Goal: Check status: Check status

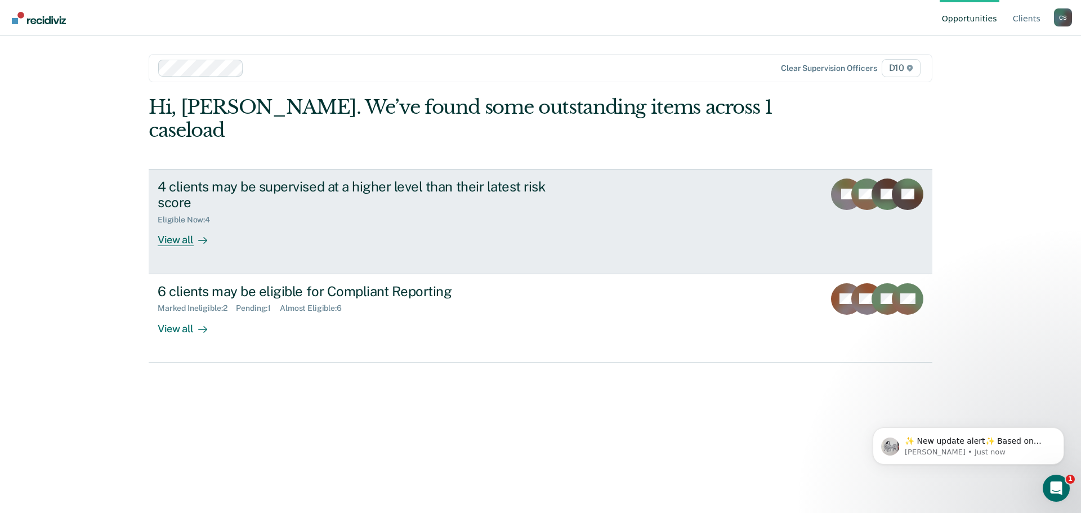
click at [202, 236] on icon at bounding box center [202, 240] width 9 height 9
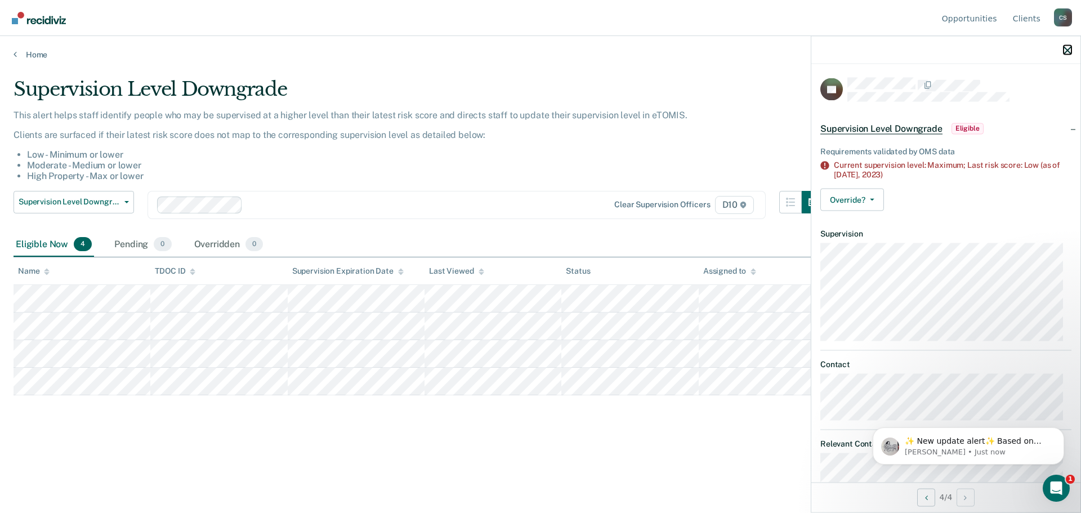
click at [1071, 48] on icon "button" at bounding box center [1068, 50] width 8 height 8
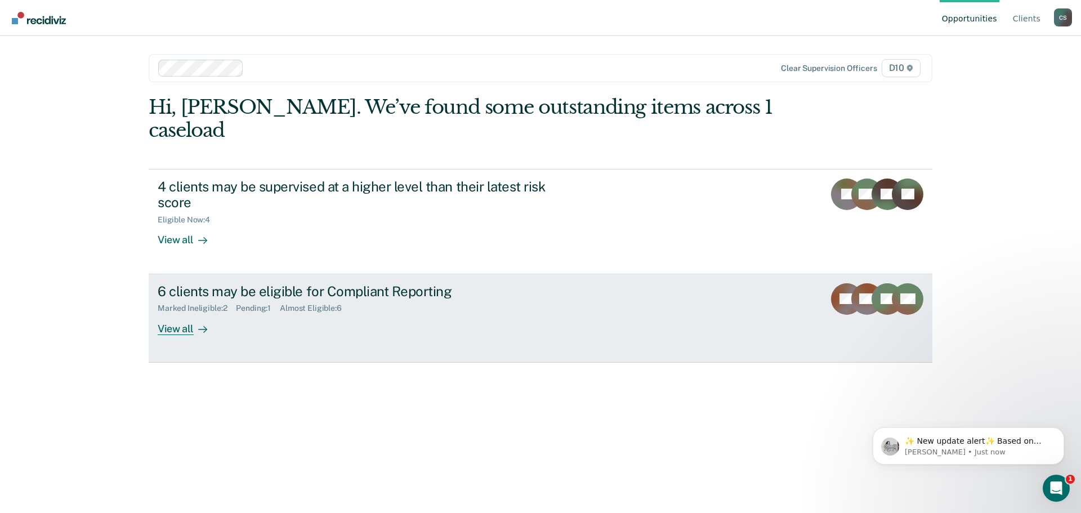
click at [203, 329] on icon at bounding box center [203, 329] width 8 height 0
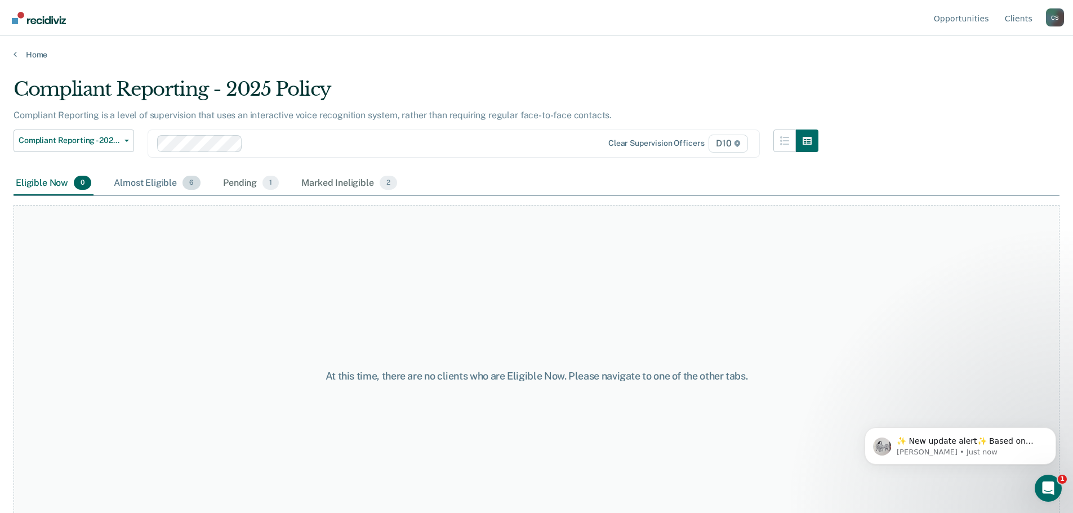
click at [180, 188] on div "Almost Eligible 6" at bounding box center [157, 183] width 91 height 25
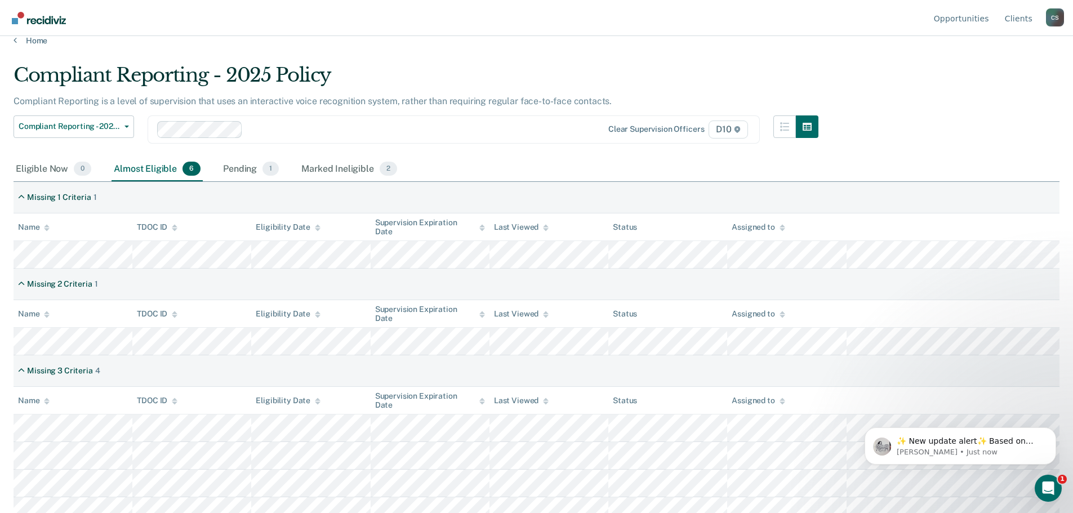
scroll to position [26, 0]
